Goal: Obtain resource: Obtain resource

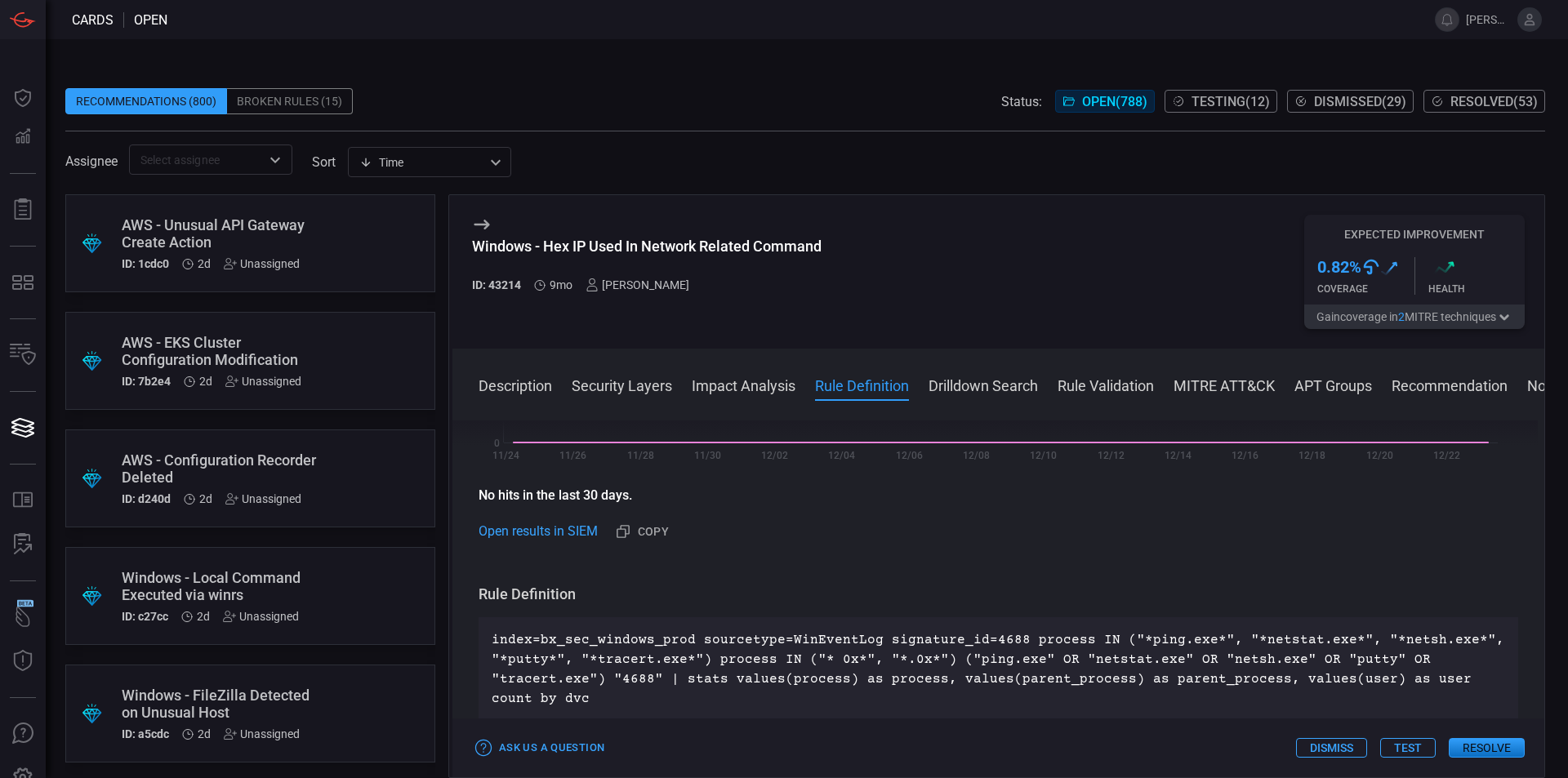
scroll to position [614, 0]
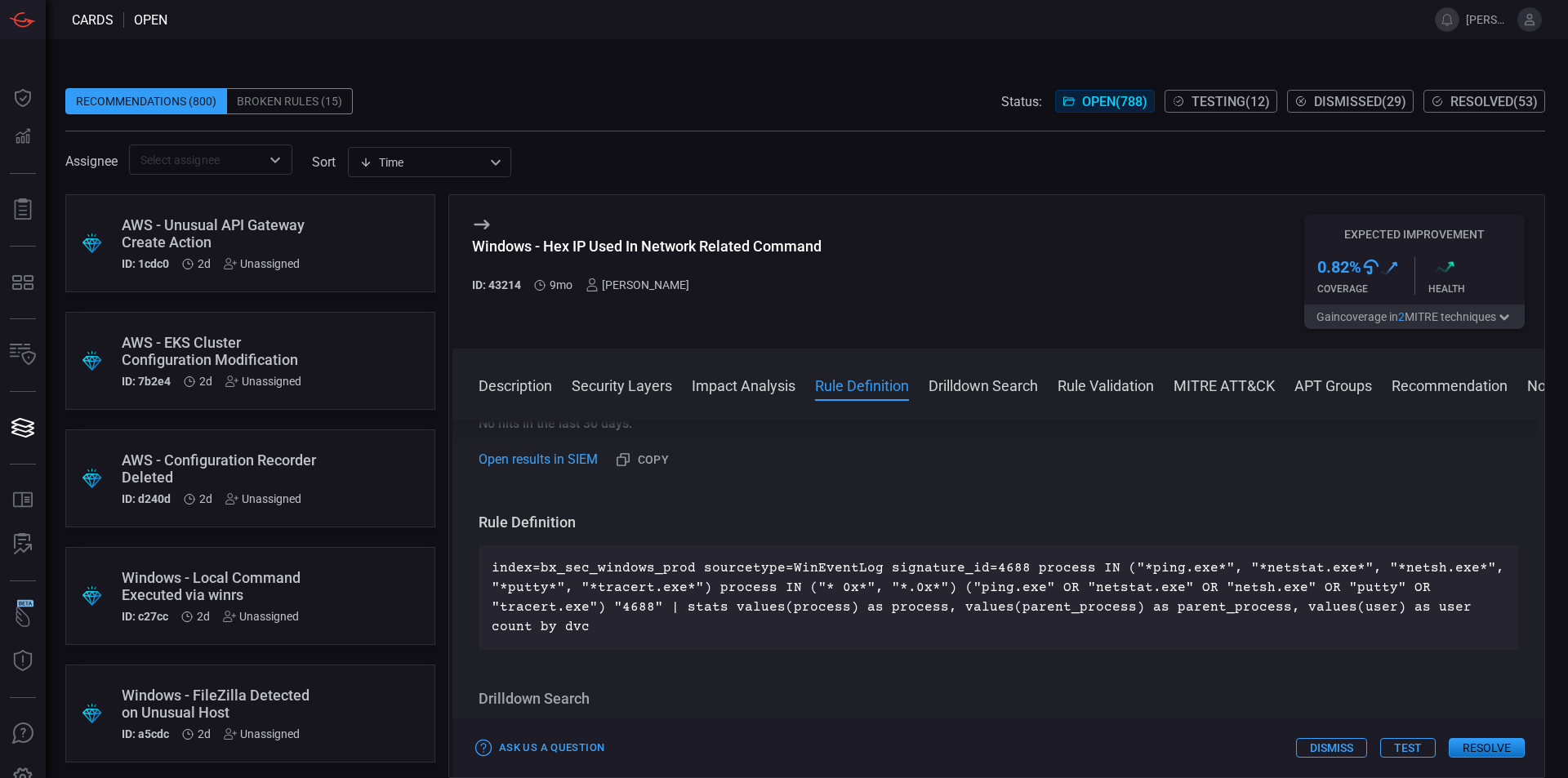
click at [1075, 596] on p "index=bx_sec_windows_prod sourcetype=WinEventLog signature_id=4688 process IN (…" at bounding box center [998, 598] width 1014 height 79
click at [952, 79] on span at bounding box center [805, 76] width 1481 height 25
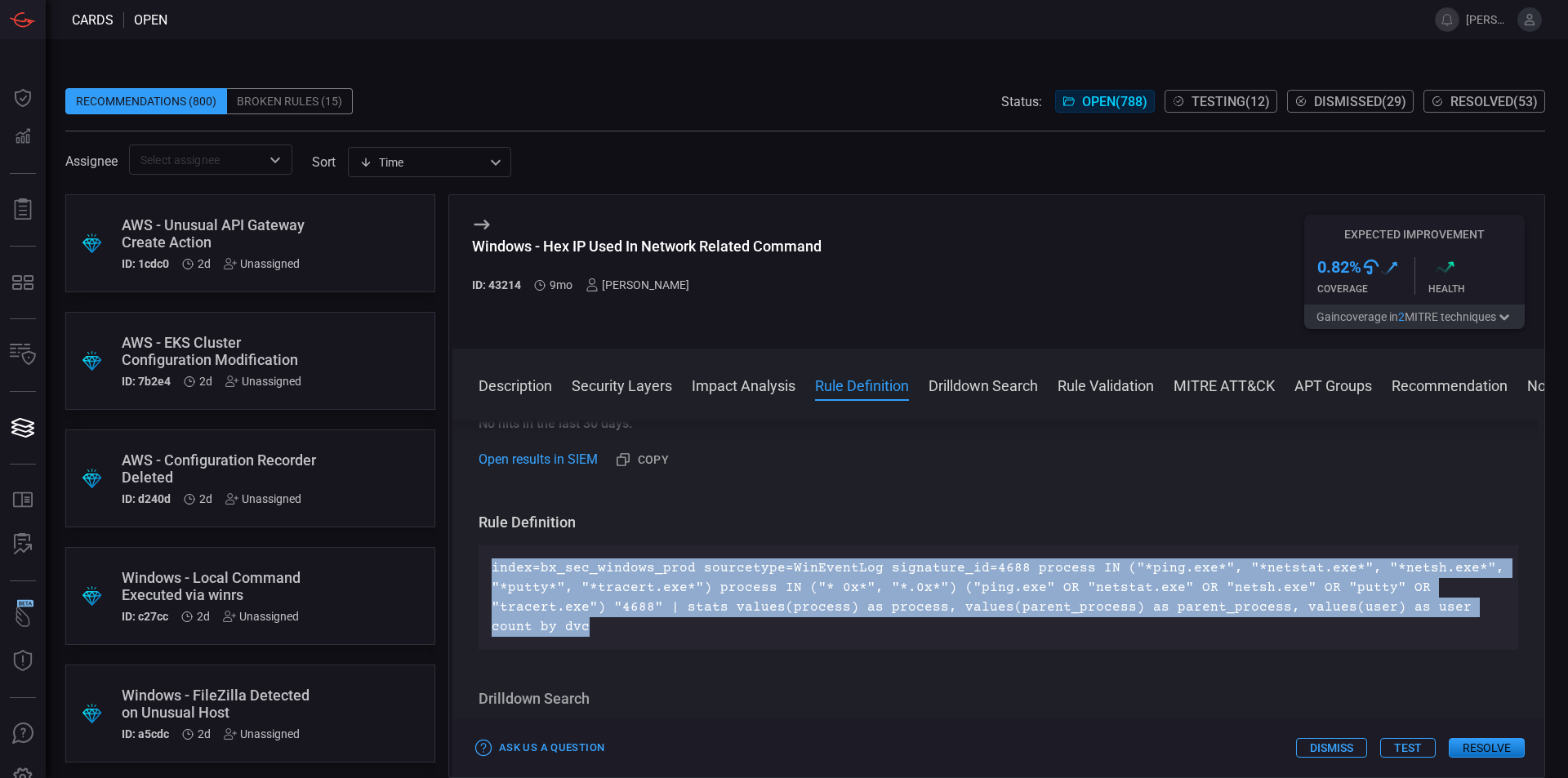
drag, startPoint x: 553, startPoint y: 629, endPoint x: 488, endPoint y: 564, distance: 91.9
click at [488, 564] on div "index=bx_sec_windows_prod sourcetype=WinEventLog signature_id=4688 process IN (…" at bounding box center [998, 597] width 1040 height 105
copy p "index=bx_sec_windows_prod sourcetype=WinEventLog signature_id=4688 process IN (…"
click at [742, 682] on div "Description Modern computers often use different network commands for different…" at bounding box center [998, 596] width 1092 height 352
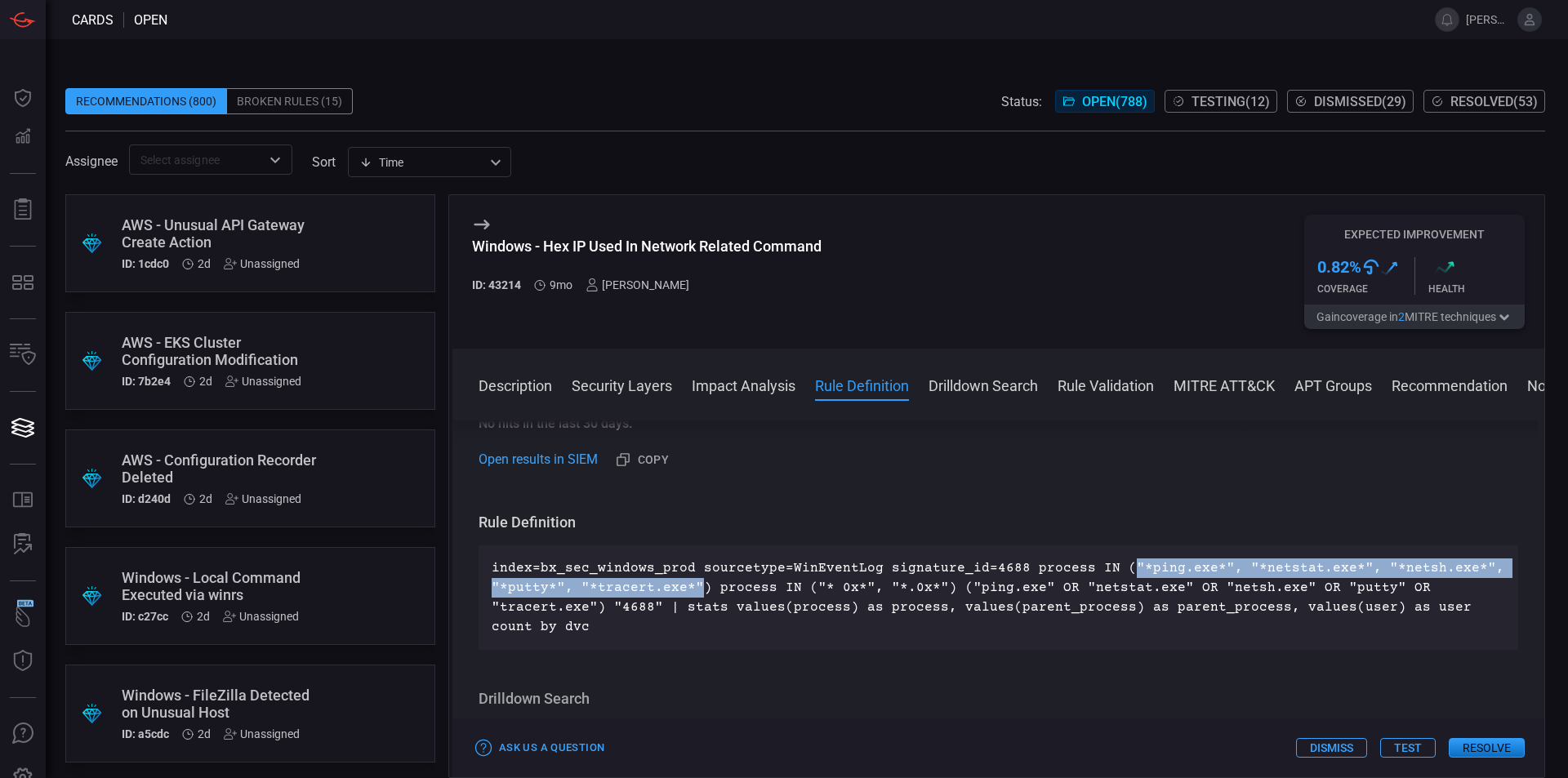
drag, startPoint x: 1112, startPoint y: 570, endPoint x: 695, endPoint y: 583, distance: 417.2
click at [695, 583] on p "index=bx_sec_windows_prod sourcetype=WinEventLog signature_id=4688 process IN (…" at bounding box center [998, 598] width 1014 height 79
copy p ""*ping.exe*", "*netstat.exe*", "*netsh.exe*", "*putty*", "*tracert.exe*""
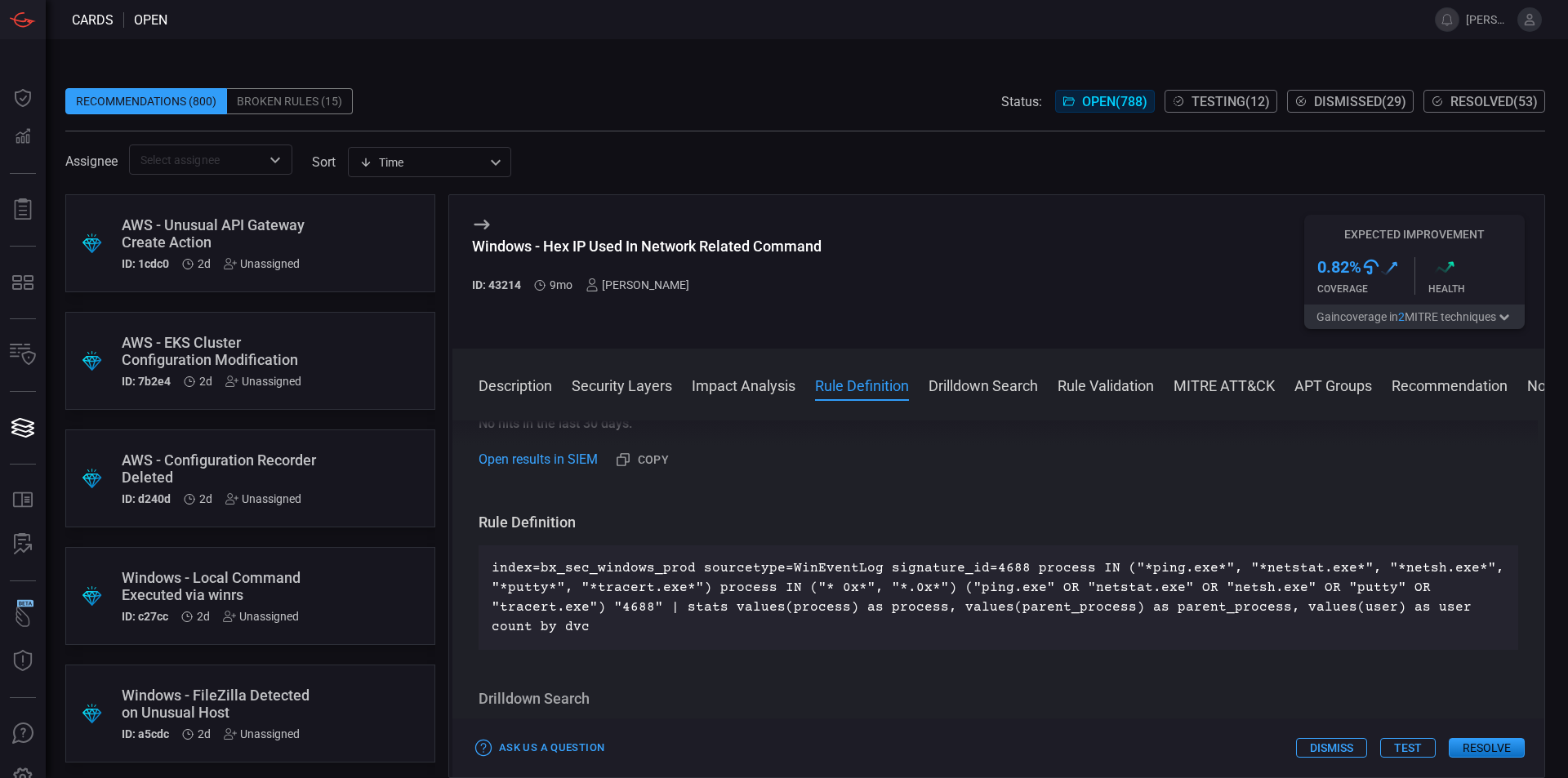
click at [1044, 513] on div "Description Modern computers often use different network commands for different…" at bounding box center [998, 596] width 1092 height 352
drag, startPoint x: 929, startPoint y: 590, endPoint x: 808, endPoint y: 592, distance: 121.0
click at [808, 592] on p "index=bx_sec_windows_prod sourcetype=WinEventLog signature_id=4688 process IN (…" at bounding box center [998, 598] width 1014 height 79
copy p ""* 0x*", "*.0x*""
